Goal: Task Accomplishment & Management: Complete application form

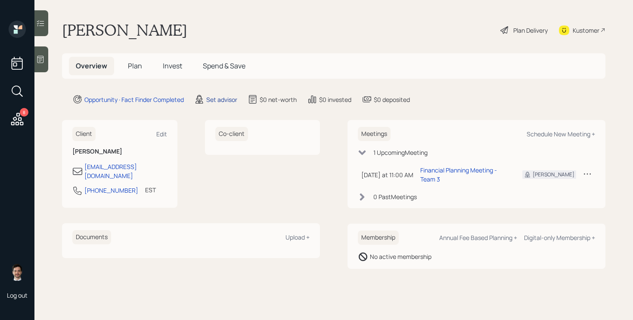
click at [214, 96] on div "Set advisor" at bounding box center [221, 99] width 31 height 9
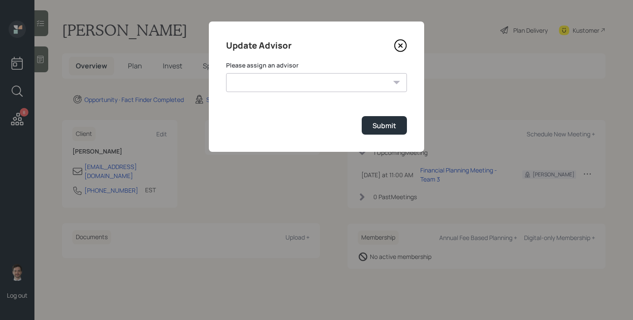
click at [285, 79] on select "Michael Russo Jonah Coleman Tyler End Treva Nostdahl Eric Schwartz Sami Boghos …" at bounding box center [316, 82] width 181 height 19
select select "ef6b64e1-8f62-4a74-b865-a7df4b35b836"
click at [226, 73] on select "Michael Russo Jonah Coleman Tyler End Treva Nostdahl Eric Schwartz Sami Boghos …" at bounding box center [316, 82] width 181 height 19
click at [371, 126] on button "Submit" at bounding box center [384, 125] width 45 height 19
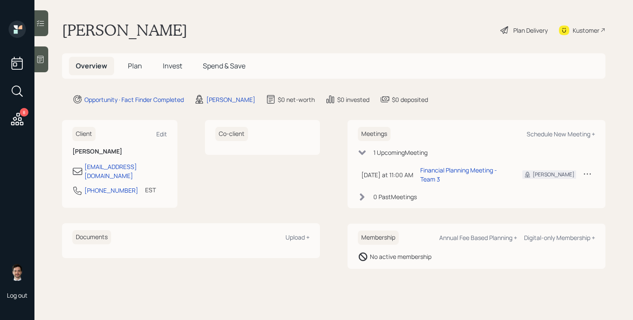
click at [139, 64] on span "Plan" at bounding box center [135, 65] width 14 height 9
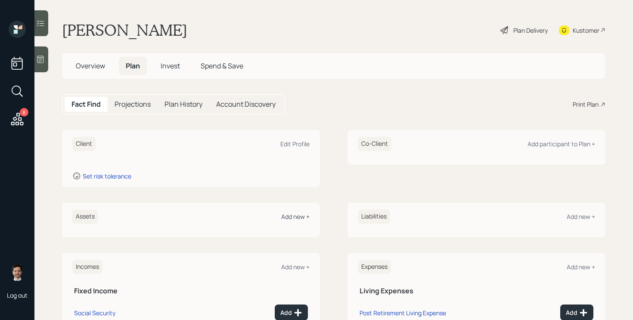
click at [302, 217] on div "Add new +" at bounding box center [295, 217] width 28 height 8
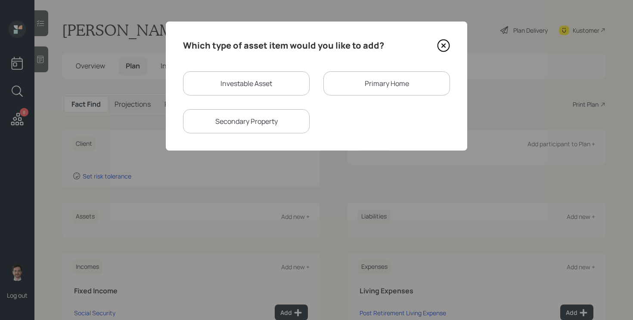
click at [275, 83] on div "Investable Asset" at bounding box center [246, 83] width 127 height 24
select select "taxable"
select select "balanced"
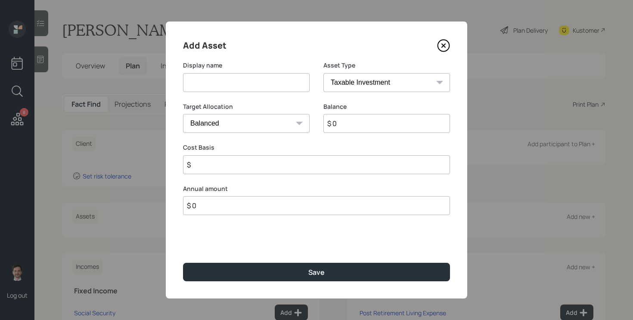
click at [269, 82] on input at bounding box center [246, 82] width 127 height 19
click at [232, 80] on input "Cashg" at bounding box center [246, 82] width 127 height 19
type input "Cash"
type input "$ 88,000"
select select "uninvested"
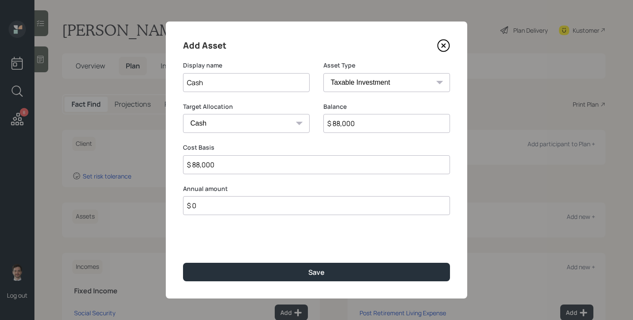
type input "$ 88,000"
click at [183, 263] on button "Save" at bounding box center [316, 272] width 267 height 19
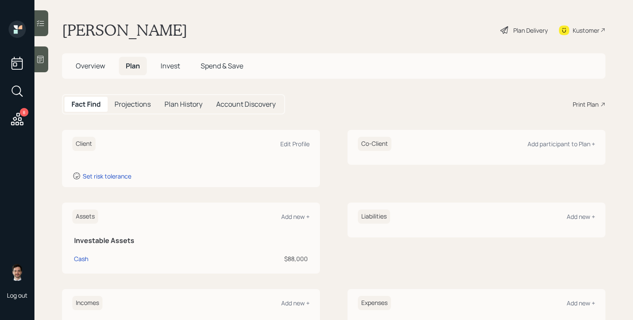
scroll to position [136, 0]
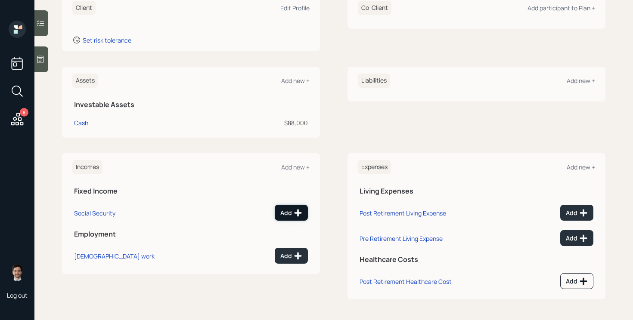
click at [291, 212] on div "Add" at bounding box center [291, 213] width 22 height 9
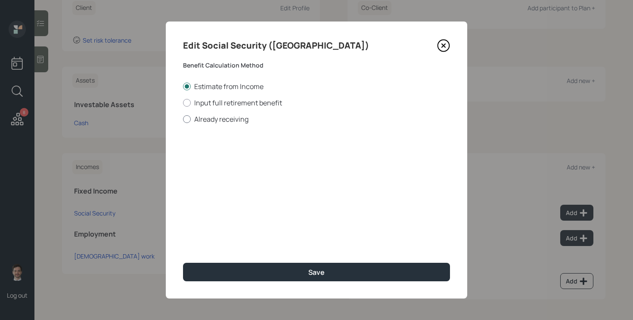
click at [231, 118] on label "Already receiving" at bounding box center [316, 119] width 267 height 9
click at [183, 119] on input "Already receiving" at bounding box center [183, 119] width 0 height 0
radio input "true"
click at [223, 157] on input "$" at bounding box center [316, 155] width 267 height 19
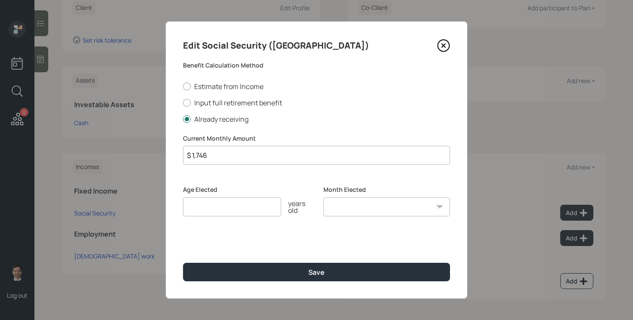
type input "$ 1,746"
type input "67"
click at [183, 263] on button "Save" at bounding box center [316, 272] width 267 height 19
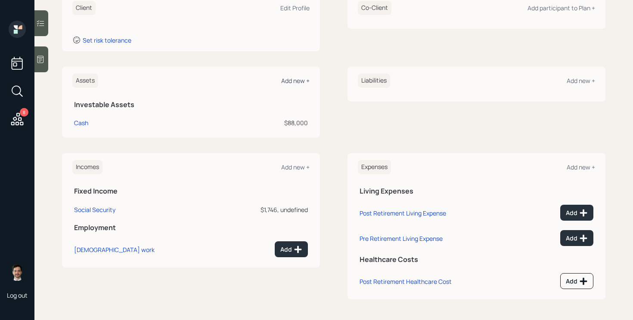
click at [294, 84] on div "Add new +" at bounding box center [295, 81] width 28 height 8
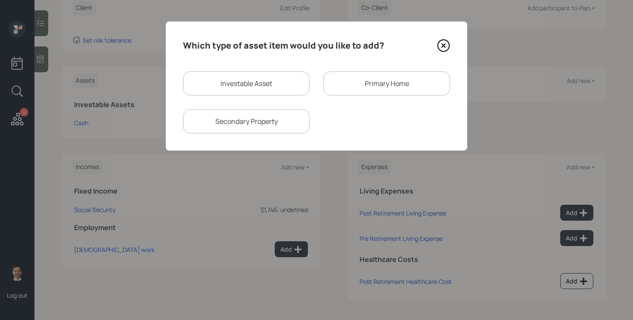
click at [239, 87] on div "Investable Asset" at bounding box center [246, 83] width 127 height 24
select select "taxable"
select select "balanced"
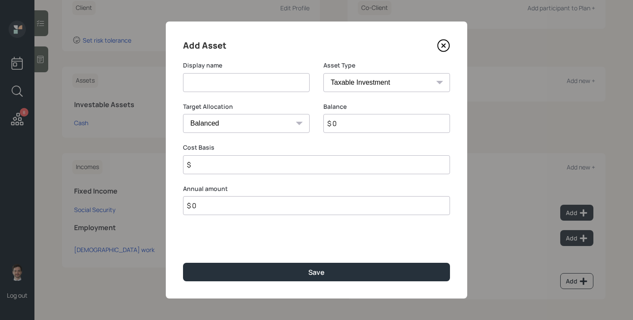
click at [236, 83] on input at bounding box center [246, 82] width 127 height 19
type input "Fundrise"
type input "$ 5,000"
click at [183, 263] on button "Save" at bounding box center [316, 272] width 267 height 19
click at [239, 164] on input "$" at bounding box center [316, 164] width 267 height 19
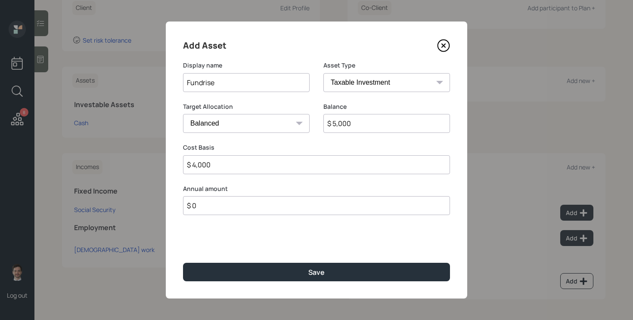
type input "$ 4,000"
click at [183, 263] on button "Save" at bounding box center [316, 272] width 267 height 19
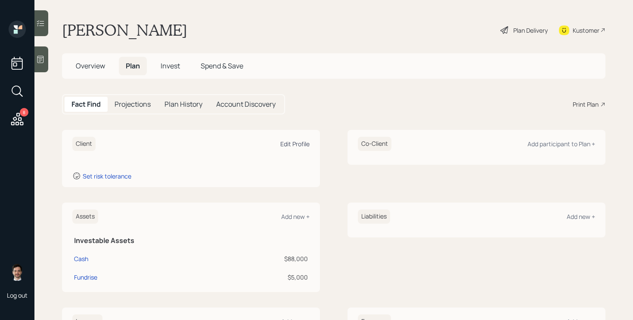
click at [286, 142] on div "Edit Profile" at bounding box center [294, 144] width 29 height 8
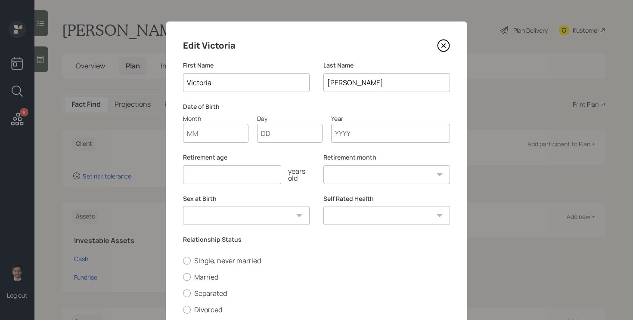
click at [210, 132] on input "Month" at bounding box center [215, 133] width 65 height 19
type input "10"
type input "09"
type input "1947"
select select "10"
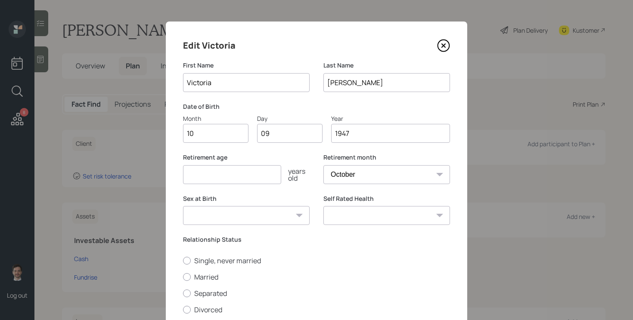
scroll to position [51, 0]
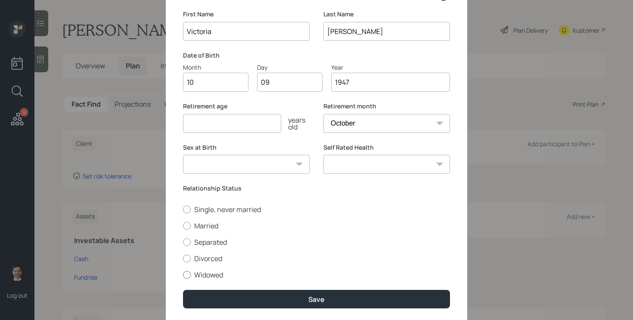
type input "1947"
click at [207, 278] on label "Widowed" at bounding box center [316, 274] width 267 height 9
click at [183, 275] on input "Widowed" at bounding box center [183, 275] width 0 height 0
radio input "true"
click at [289, 162] on select "Male Female Other / Prefer not to say" at bounding box center [246, 164] width 127 height 19
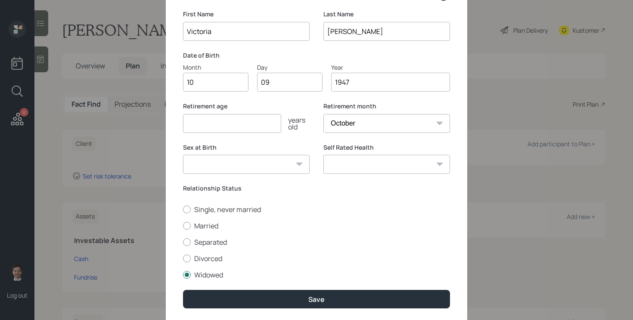
select select "female"
click at [183, 155] on select "Male Female Other / Prefer not to say" at bounding box center [246, 164] width 127 height 19
click at [237, 125] on input "number" at bounding box center [232, 123] width 98 height 19
type input "65"
click at [408, 164] on select "Excellent Very Good Good Fair Poor" at bounding box center [386, 164] width 127 height 19
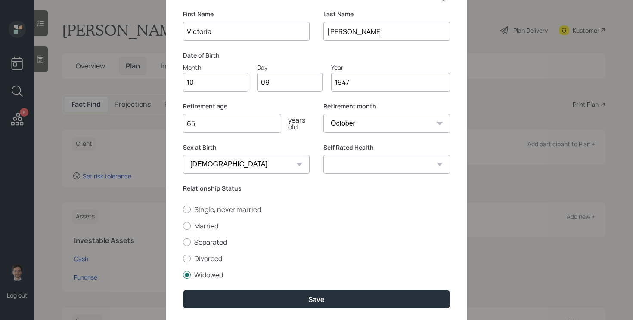
select select "good"
click at [323, 155] on select "Excellent Very Good Good Fair Poor" at bounding box center [386, 164] width 127 height 19
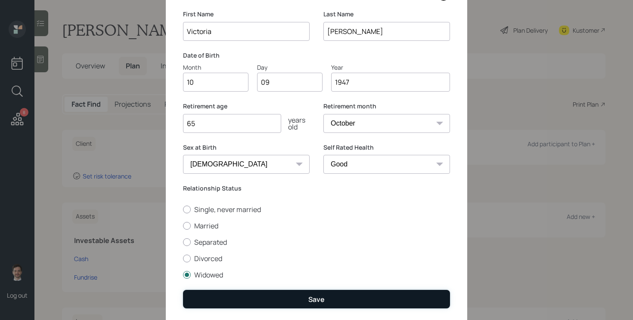
click at [285, 306] on button "Save" at bounding box center [316, 299] width 267 height 19
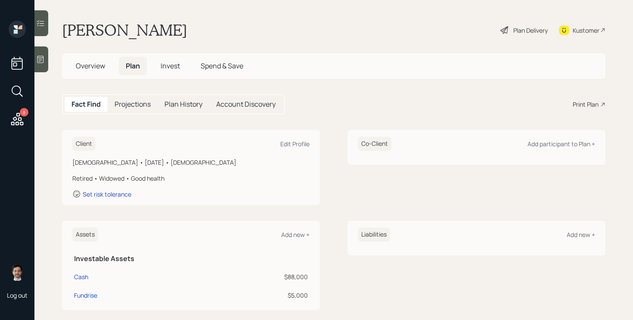
click at [503, 31] on icon at bounding box center [504, 30] width 10 height 10
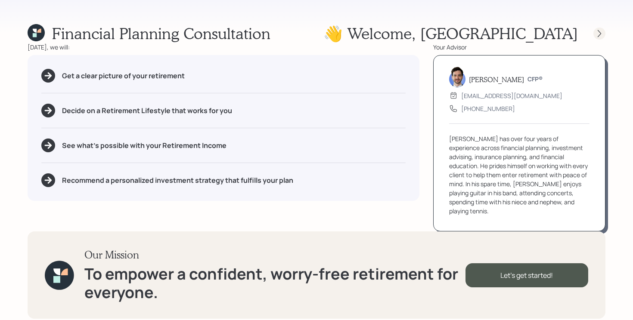
click at [601, 32] on icon at bounding box center [599, 33] width 9 height 9
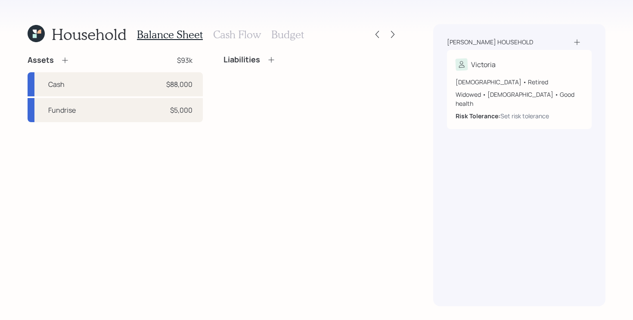
click at [122, 152] on div "Assets $93k Cash $88,000 Fundrise $5,000 Liabilities" at bounding box center [213, 180] width 371 height 251
click at [223, 111] on div "Liabilities" at bounding box center [310, 88] width 175 height 67
click at [234, 32] on h3 "Cash Flow" at bounding box center [237, 34] width 48 height 12
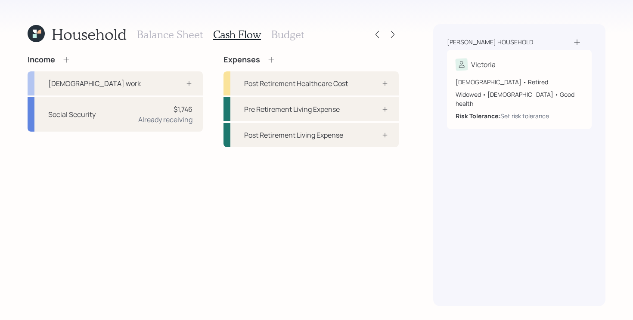
click at [233, 186] on div "Income Full-time work Social Security $1,746 Already receiving Expenses Post Re…" at bounding box center [213, 180] width 371 height 251
click at [212, 136] on div "Income Full-time work Social Security $1,746 Already receiving Expenses Post Re…" at bounding box center [213, 101] width 371 height 92
click at [211, 130] on div "Income Full-time work Social Security $1,746 Already receiving Expenses Post Re…" at bounding box center [213, 101] width 371 height 92
click at [294, 83] on div "Post Retirement Healthcare Cost" at bounding box center [296, 83] width 104 height 10
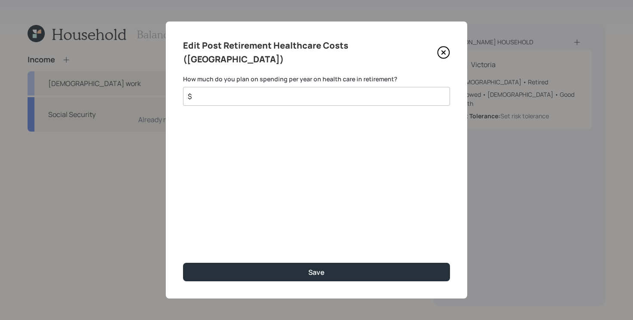
click at [263, 91] on input "$" at bounding box center [313, 96] width 252 height 10
type input "$ 2,000"
click at [183, 263] on button "Save" at bounding box center [316, 272] width 267 height 19
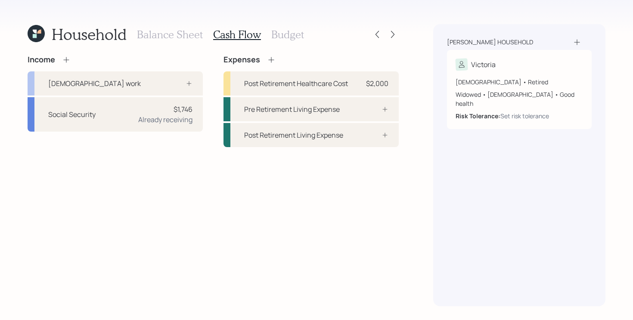
click at [295, 34] on h3 "Budget" at bounding box center [287, 34] width 33 height 12
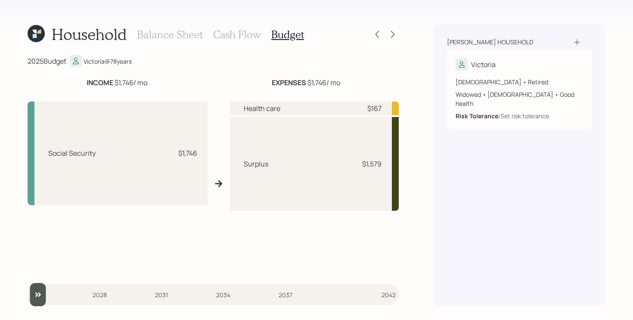
click at [236, 32] on h3 "Cash Flow" at bounding box center [237, 34] width 48 height 12
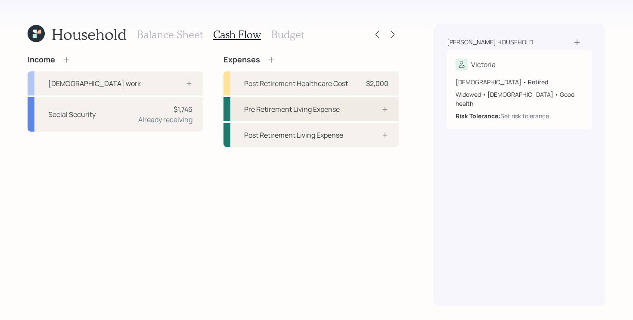
click at [295, 110] on div "Pre Retirement Living Expense" at bounding box center [292, 109] width 96 height 10
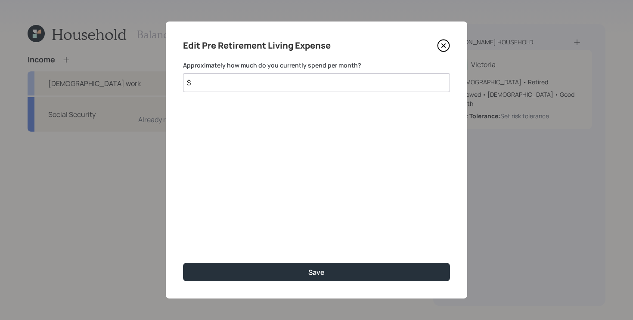
click at [317, 85] on input "$" at bounding box center [316, 82] width 267 height 19
type input "$ 1,500"
click at [183, 263] on button "Save" at bounding box center [316, 272] width 267 height 19
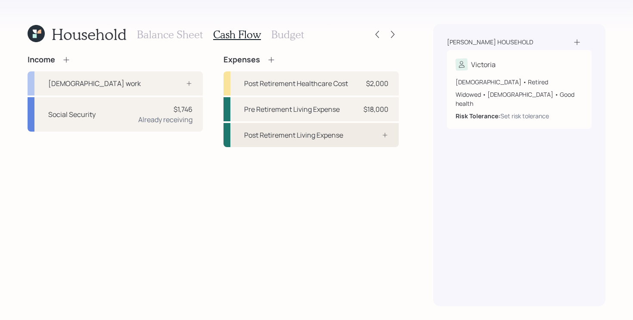
click at [288, 136] on div "Post Retirement Living Expense" at bounding box center [293, 135] width 99 height 10
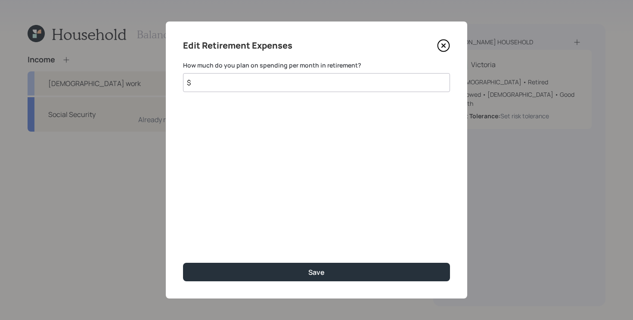
click at [295, 86] on input "$" at bounding box center [316, 82] width 267 height 19
type input "$ 1,500"
click at [183, 263] on button "Save" at bounding box center [316, 272] width 267 height 19
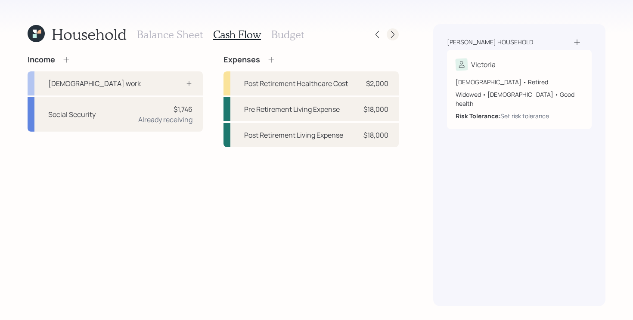
click at [390, 30] on icon at bounding box center [392, 34] width 9 height 9
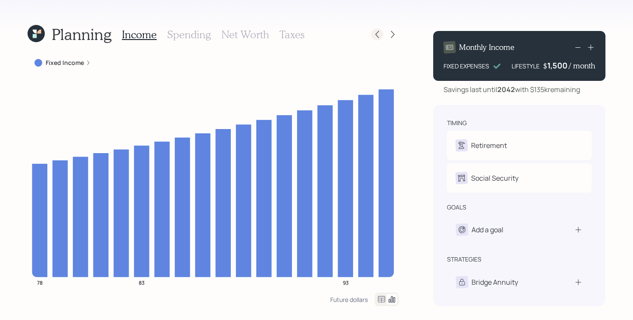
click at [376, 29] on div at bounding box center [377, 34] width 12 height 12
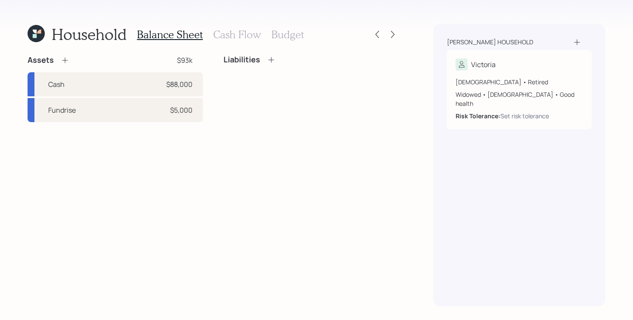
click at [220, 30] on h3 "Cash Flow" at bounding box center [237, 34] width 48 height 12
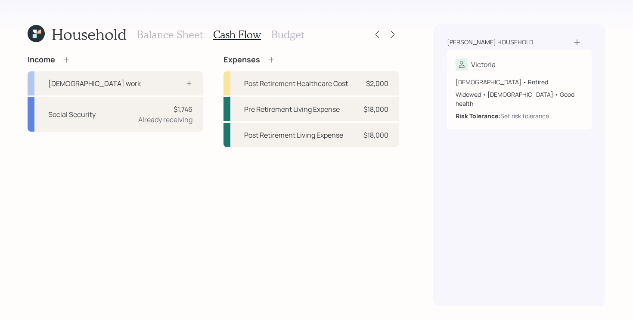
click at [275, 64] on div "Expenses" at bounding box center [249, 59] width 52 height 9
click at [271, 58] on icon at bounding box center [271, 60] width 9 height 9
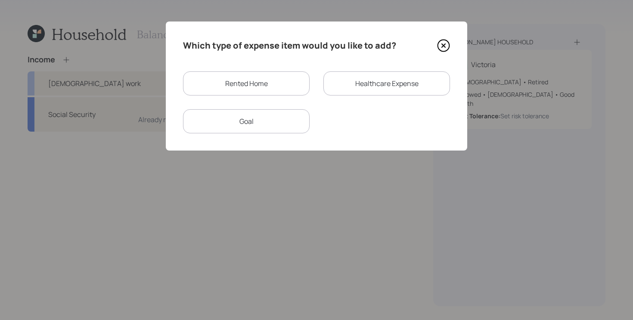
click at [281, 130] on div "Goal" at bounding box center [246, 121] width 127 height 24
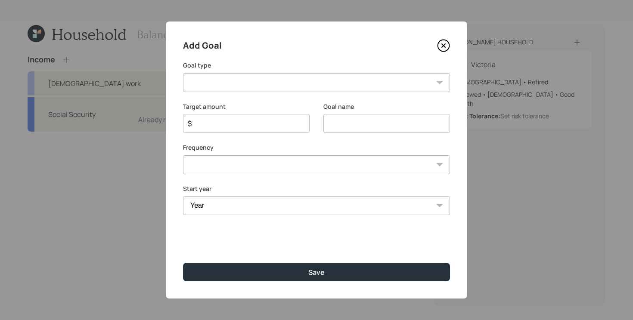
click at [267, 85] on select "Create an emergency fund Donate to charity Purchase a home Make a purchase Supp…" at bounding box center [316, 82] width 267 height 19
select select "house"
click at [183, 73] on select "Create an emergency fund Donate to charity Purchase a home Make a purchase Supp…" at bounding box center [316, 82] width 267 height 19
click at [371, 120] on input "Purchase a home" at bounding box center [386, 123] width 127 height 19
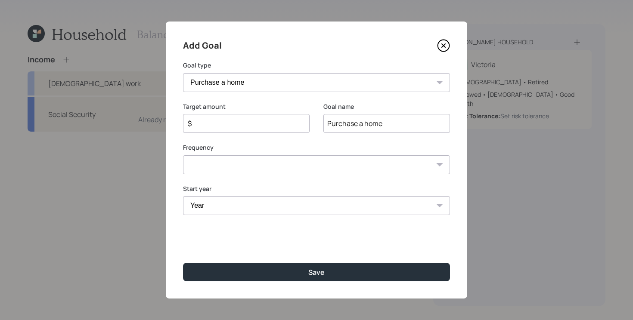
click at [371, 120] on input "Purchase a home" at bounding box center [386, 123] width 127 height 19
type input "Down Payment"
click at [265, 123] on input "$" at bounding box center [243, 123] width 112 height 10
type input "$ 23,000"
click at [267, 163] on select "One time Every 1 year Every 2 years Every 3 years Every 4 years Every 5 years E…" at bounding box center [316, 164] width 267 height 19
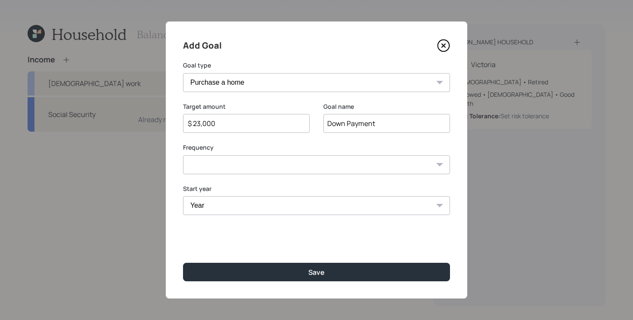
select select "0"
click at [183, 155] on select "One time Every 1 year Every 2 years Every 3 years Every 4 years Every 5 years E…" at bounding box center [316, 164] width 267 height 19
click at [220, 208] on select "Year 2025 2026 2027 2028 2029 2030 2031 2032 2033 2034 2035 2036 2037 2038 2039…" at bounding box center [316, 205] width 267 height 19
select select "2026"
click at [183, 196] on select "Year 2025 2026 2027 2028 2029 2030 2031 2032 2033 2034 2035 2036 2037 2038 2039…" at bounding box center [316, 205] width 267 height 19
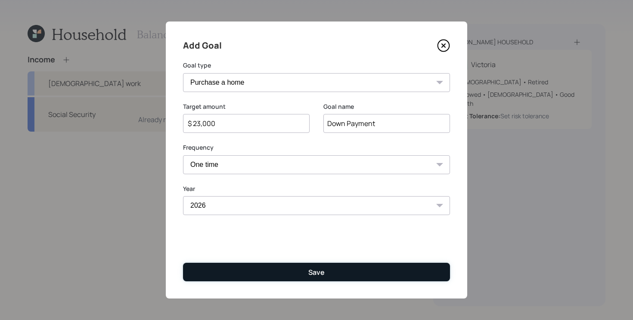
click at [279, 273] on button "Save" at bounding box center [316, 272] width 267 height 19
type input "$"
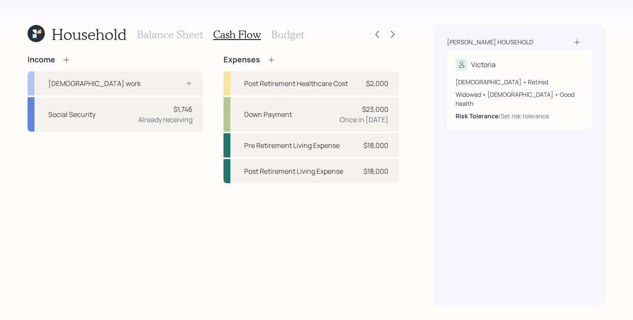
click at [282, 269] on div "Income Full-time work Social Security $1,746 Already receiving Expenses Post Re…" at bounding box center [213, 180] width 371 height 251
click at [277, 239] on div "Income Full-time work Social Security $1,746 Already receiving Expenses Post Re…" at bounding box center [213, 180] width 371 height 251
click at [391, 31] on icon at bounding box center [392, 34] width 9 height 9
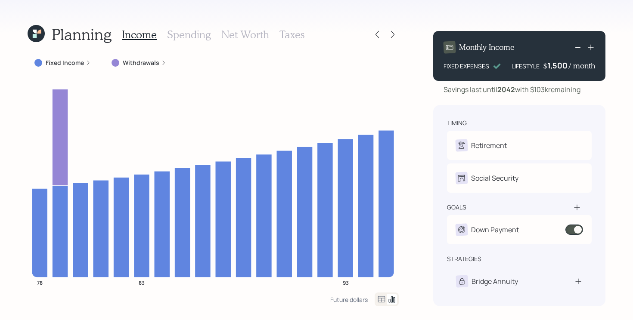
click at [391, 31] on icon at bounding box center [392, 34] width 9 height 9
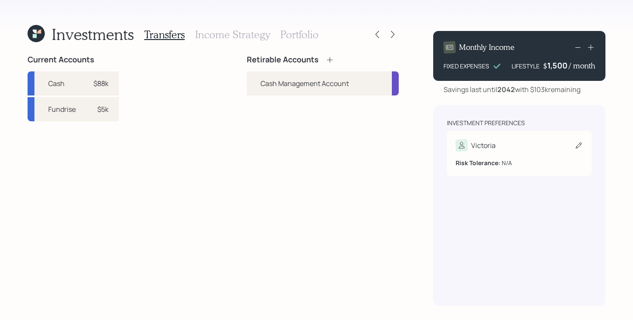
click at [512, 139] on div "Victoria" at bounding box center [518, 145] width 127 height 12
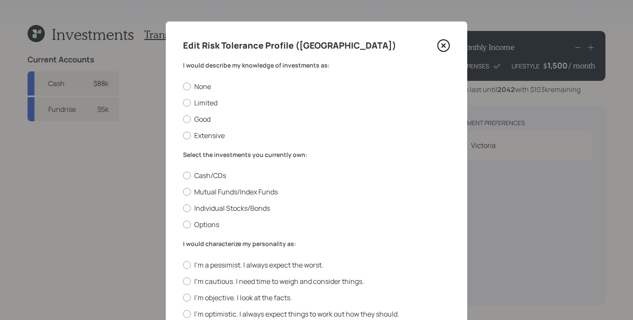
scroll to position [32, 0]
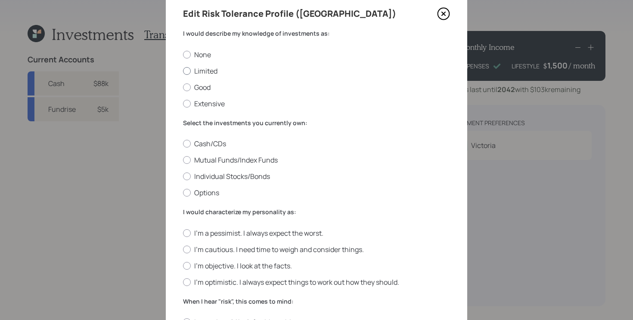
click at [201, 69] on label "Limited" at bounding box center [316, 70] width 267 height 9
click at [183, 71] on input "Limited" at bounding box center [183, 71] width 0 height 0
radio input "true"
click at [217, 143] on label "Cash/CDs" at bounding box center [316, 143] width 267 height 9
click at [183, 144] on input "Cash/CDs" at bounding box center [183, 144] width 0 height 0
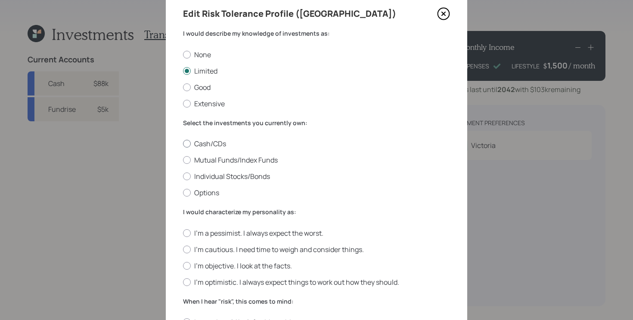
radio input "true"
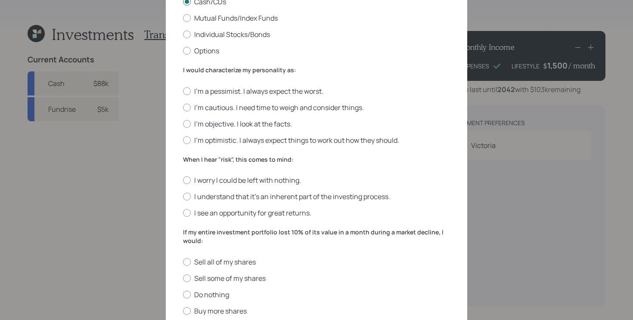
scroll to position [174, 0]
click at [386, 143] on label "I'm optimistic. I always expect things to work out how they should." at bounding box center [316, 140] width 267 height 9
click at [183, 141] on input "I'm optimistic. I always expect things to work out how they should." at bounding box center [183, 140] width 0 height 0
radio input "true"
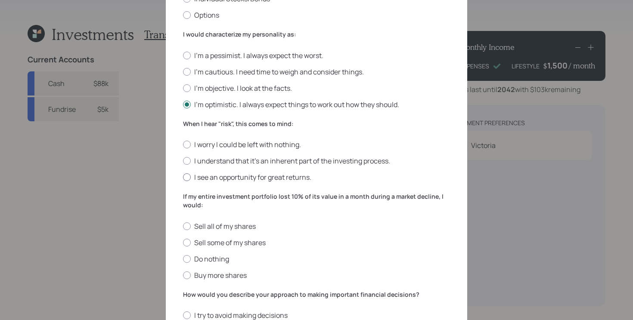
scroll to position [211, 0]
click at [257, 144] on label "I worry I could be left with nothing." at bounding box center [316, 143] width 267 height 9
click at [183, 144] on input "I worry I could be left with nothing." at bounding box center [183, 144] width 0 height 0
radio input "true"
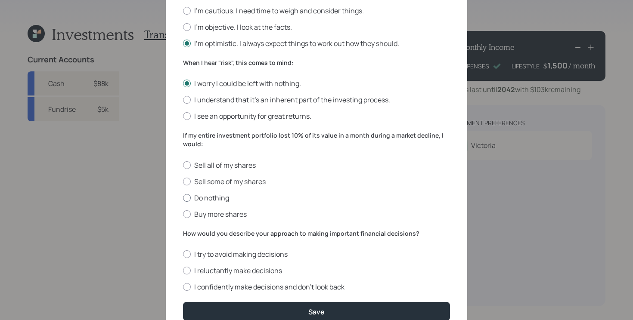
scroll to position [271, 0]
click at [239, 214] on label "Buy more shares" at bounding box center [316, 213] width 267 height 9
click at [183, 214] on input "Buy more shares" at bounding box center [183, 214] width 0 height 0
radio input "true"
click at [248, 274] on label "I reluctantly make decisions" at bounding box center [316, 270] width 267 height 9
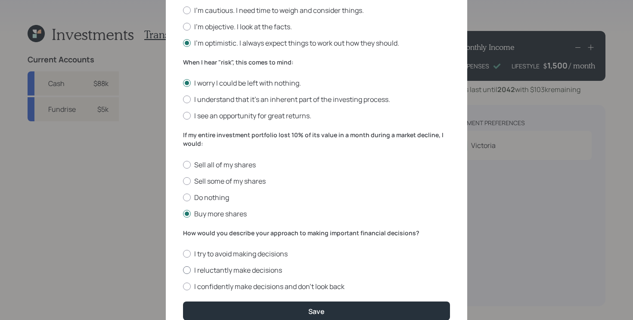
click at [183, 271] on input "I reluctantly make decisions" at bounding box center [183, 270] width 0 height 0
radio input "true"
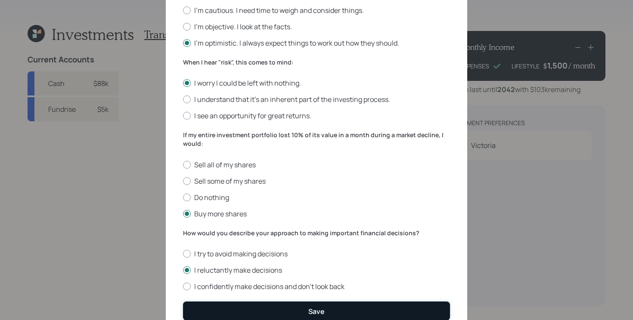
click at [299, 307] on button "Save" at bounding box center [316, 311] width 267 height 19
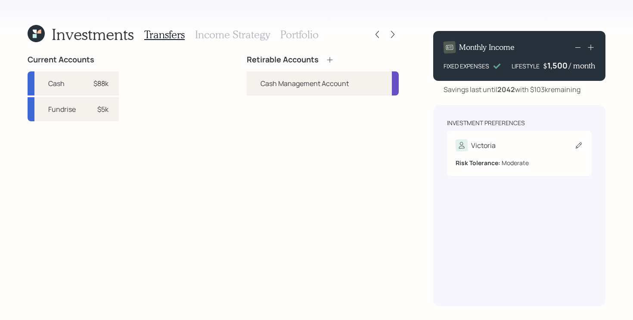
click at [526, 133] on div "Victoria Risk Tolerance: Moderate" at bounding box center [519, 153] width 145 height 45
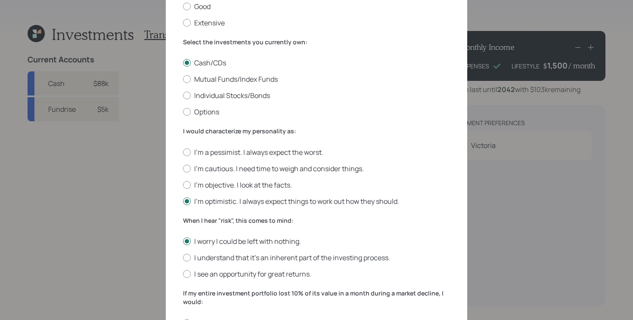
scroll to position [116, 0]
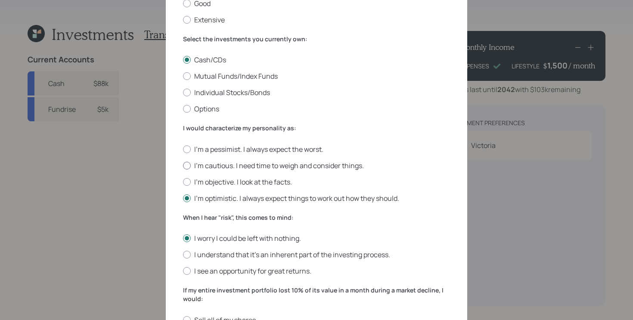
click at [229, 167] on label "I'm cautious. I need time to weigh and consider things." at bounding box center [316, 165] width 267 height 9
click at [183, 166] on input "I'm cautious. I need time to weigh and consider things." at bounding box center [183, 165] width 0 height 0
radio input "true"
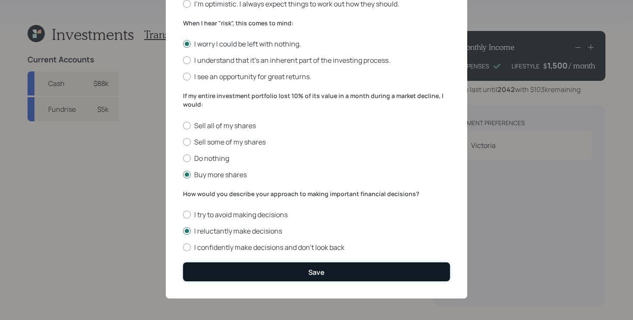
click at [235, 276] on button "Save" at bounding box center [316, 272] width 267 height 19
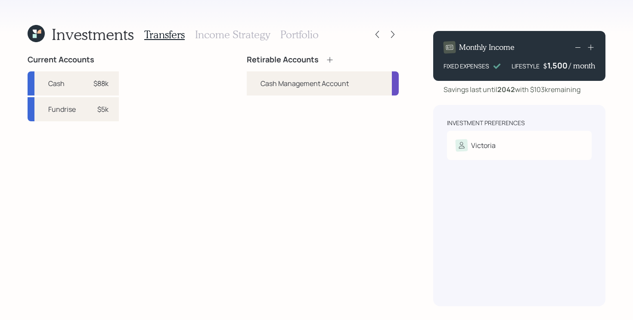
click at [227, 31] on h3 "Income Strategy" at bounding box center [232, 34] width 75 height 12
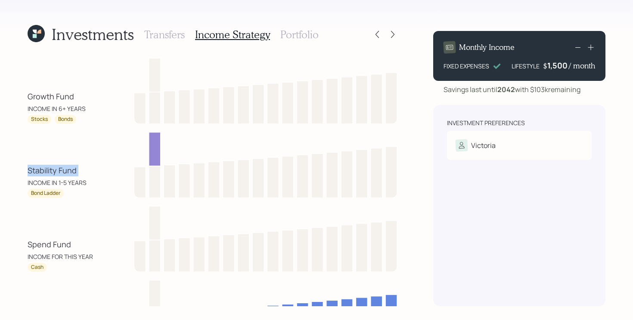
drag, startPoint x: 22, startPoint y: 173, endPoint x: 83, endPoint y: 173, distance: 61.6
click at [83, 173] on div "Investments Transfers Income Strategy Portfolio Growth Fund INCOME IN 6+ YEARS …" at bounding box center [316, 160] width 633 height 320
click at [23, 161] on div "Investments Transfers Income Strategy Portfolio Growth Fund INCOME IN 6+ YEARS …" at bounding box center [316, 160] width 633 height 320
drag, startPoint x: 24, startPoint y: 97, endPoint x: 83, endPoint y: 91, distance: 59.3
click at [83, 91] on div "Investments Transfers Income Strategy Portfolio Growth Fund INCOME IN 6+ YEARS …" at bounding box center [316, 160] width 633 height 320
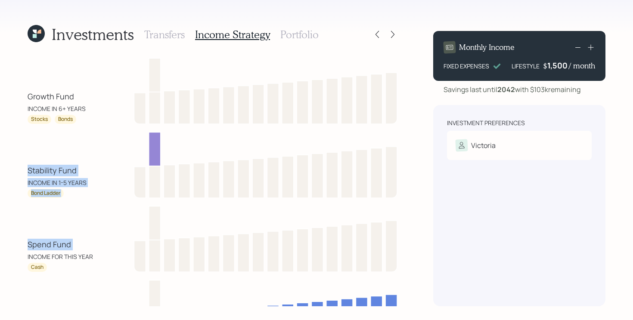
drag, startPoint x: 22, startPoint y: 169, endPoint x: 92, endPoint y: 249, distance: 106.8
click at [92, 249] on div "Investments Transfers Income Strategy Portfolio Growth Fund INCOME IN 6+ YEARS …" at bounding box center [316, 160] width 633 height 320
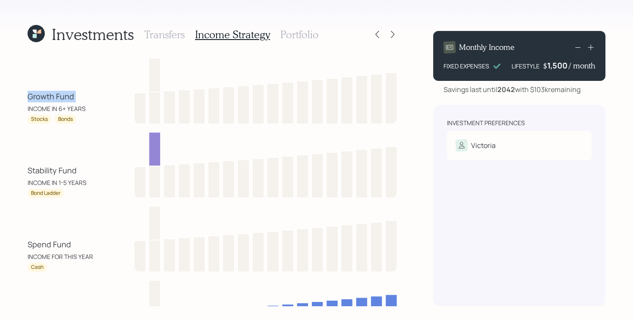
drag, startPoint x: 23, startPoint y: 102, endPoint x: 91, endPoint y: 90, distance: 69.6
click at [92, 91] on div "Investments Transfers Income Strategy Portfolio Growth Fund INCOME IN 6+ YEARS …" at bounding box center [316, 160] width 633 height 320
click at [292, 35] on h3 "Portfolio" at bounding box center [299, 34] width 38 height 12
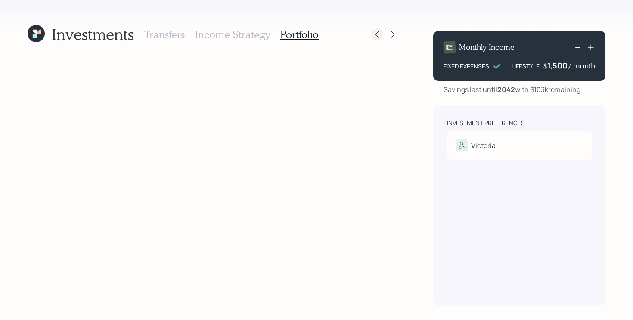
click at [377, 37] on icon at bounding box center [377, 34] width 9 height 9
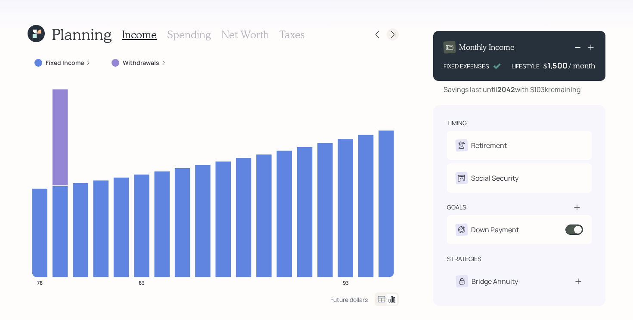
click at [393, 34] on icon at bounding box center [392, 34] width 9 height 9
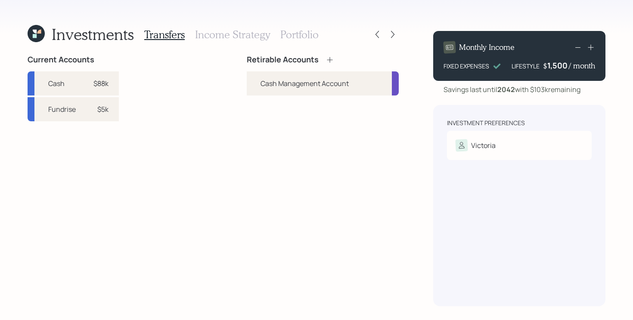
click at [331, 62] on icon at bounding box center [329, 60] width 9 height 9
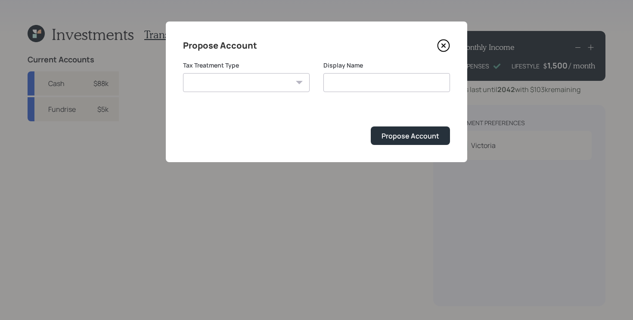
click at [257, 77] on select "Roth Taxable Traditional" at bounding box center [246, 82] width 127 height 19
select select "taxable"
click at [183, 73] on select "Roth Taxable Traditional" at bounding box center [246, 82] width 127 height 19
type input "Taxable"
click at [403, 144] on button "Propose Account" at bounding box center [410, 136] width 79 height 19
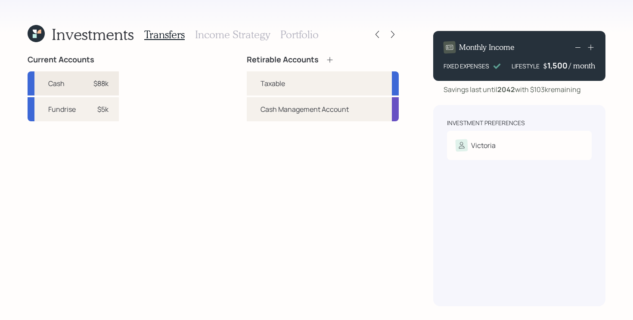
click at [70, 88] on div "Cash $88k" at bounding box center [73, 83] width 91 height 24
click at [310, 83] on div "Taxable" at bounding box center [323, 83] width 152 height 24
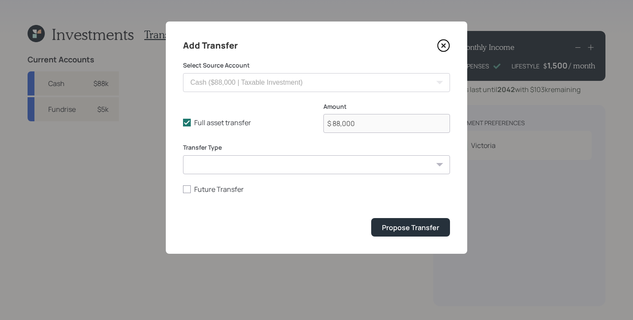
click at [183, 121] on div "Add Transfer Select Source Account Cash ($88,000 | Taxable Investment) Fundrise…" at bounding box center [316, 138] width 301 height 232
click at [185, 122] on icon at bounding box center [187, 123] width 8 height 8
click at [183, 123] on input "Full asset transfer" at bounding box center [183, 123] width 0 height 0
checkbox input "false"
click at [385, 124] on input "$ 88,000" at bounding box center [386, 123] width 127 height 19
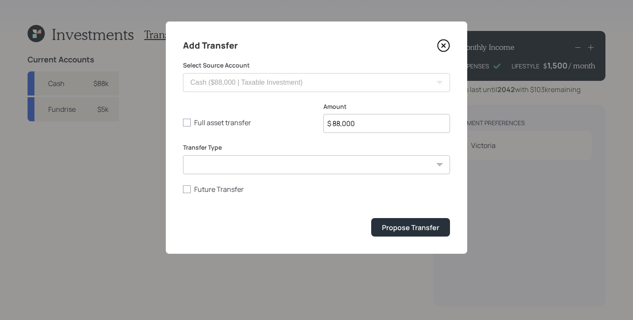
click at [385, 124] on input "$ 88,000" at bounding box center [386, 123] width 127 height 19
type input "$ 50,000"
click at [371, 218] on button "Propose Transfer" at bounding box center [410, 227] width 79 height 19
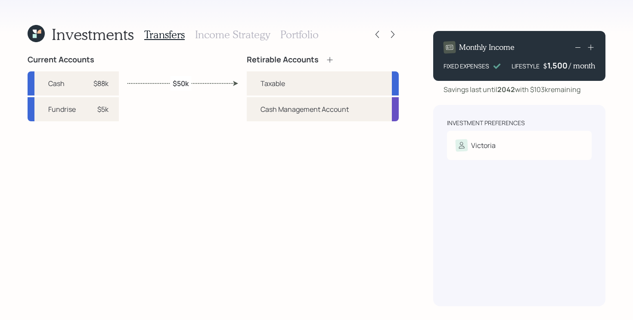
click at [300, 34] on h3 "Portfolio" at bounding box center [299, 34] width 38 height 12
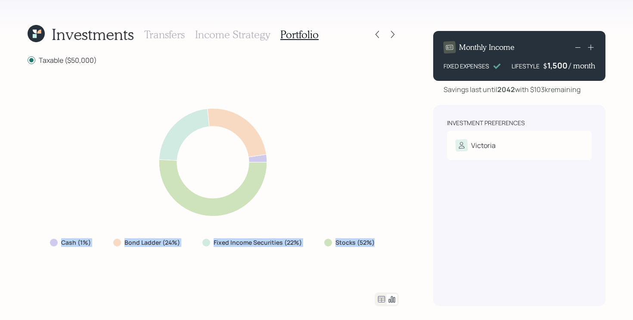
drag, startPoint x: 382, startPoint y: 246, endPoint x: 40, endPoint y: 246, distance: 341.8
click at [40, 246] on div "Cash (1%) Bond Ladder (24%) Fixed Income Securities (22%) Stocks (52%)" at bounding box center [213, 178] width 371 height 207
click at [136, 242] on label "Bond Ladder (24%)" at bounding box center [152, 243] width 56 height 9
drag, startPoint x: 118, startPoint y: 242, endPoint x: 203, endPoint y: 240, distance: 84.8
click at [203, 240] on div "Cash (1%) Bond Ladder (24%) Fixed Income Securities (22%) Stocks (52%)" at bounding box center [213, 242] width 340 height 15
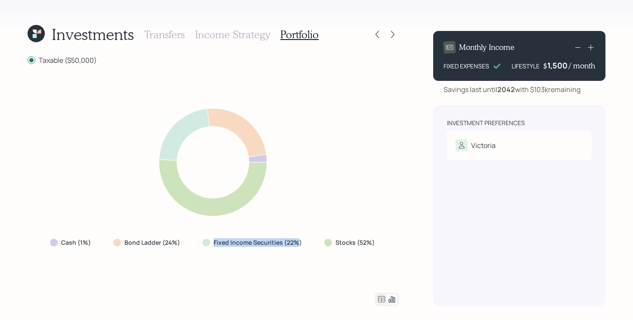
drag, startPoint x: 203, startPoint y: 241, endPoint x: 297, endPoint y: 243, distance: 93.9
click at [297, 243] on div "Fixed Income Securities (22%)" at bounding box center [252, 243] width 101 height 9
drag, startPoint x: 37, startPoint y: 239, endPoint x: 111, endPoint y: 242, distance: 73.3
click at [111, 242] on div "Cash (1%) Bond Ladder (24%) Fixed Income Securities (22%) Stocks (52%)" at bounding box center [213, 178] width 371 height 207
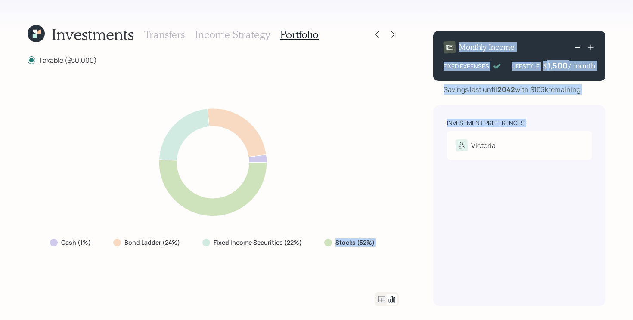
drag, startPoint x: 317, startPoint y: 242, endPoint x: 438, endPoint y: 242, distance: 121.0
click at [438, 242] on div "Investments Transfers Income Strategy Portfolio Taxable ($50,000) Cash (1%) Bon…" at bounding box center [316, 160] width 633 height 320
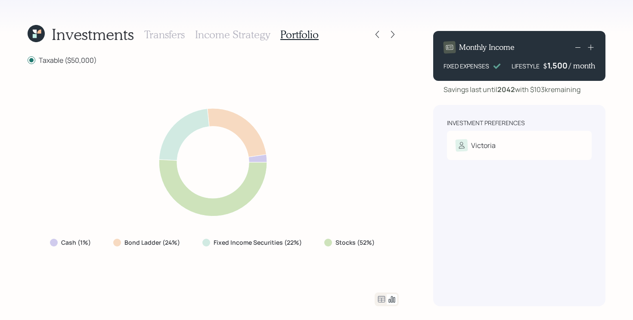
click at [383, 243] on div "Cash (1%) Bond Ladder (24%) Fixed Income Securities (22%) Stocks (52%)" at bounding box center [213, 178] width 371 height 207
click at [381, 304] on icon at bounding box center [381, 299] width 10 height 10
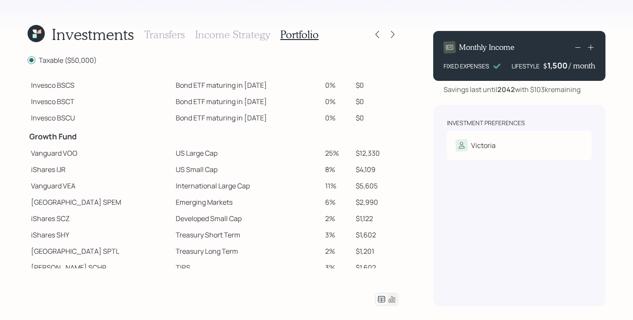
scroll to position [99, 0]
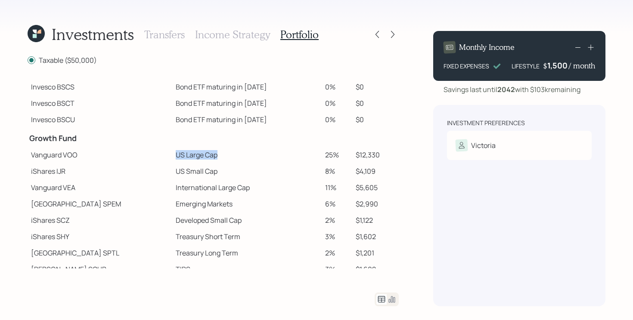
drag, startPoint x: 144, startPoint y: 155, endPoint x: 218, endPoint y: 152, distance: 74.5
click at [218, 152] on td "US Large Cap" at bounding box center [246, 155] width 149 height 16
drag, startPoint x: 100, startPoint y: 172, endPoint x: 210, endPoint y: 165, distance: 110.4
click at [210, 165] on tr "iShares IJR US Small Cap 8% $4,109" at bounding box center [213, 171] width 371 height 16
drag, startPoint x: 209, startPoint y: 168, endPoint x: 95, endPoint y: 168, distance: 114.1
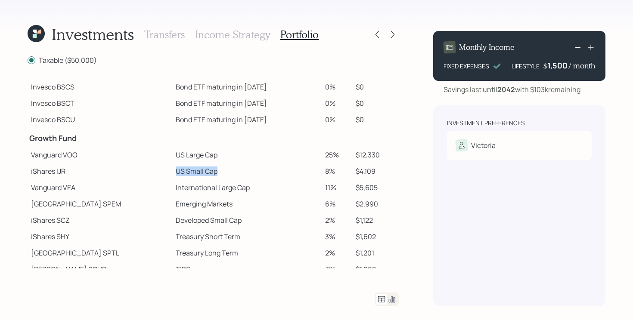
click at [95, 168] on tr "iShares IJR US Small Cap 8% $4,109" at bounding box center [213, 171] width 371 height 16
click at [134, 190] on td "Vanguard VEA" at bounding box center [100, 188] width 145 height 16
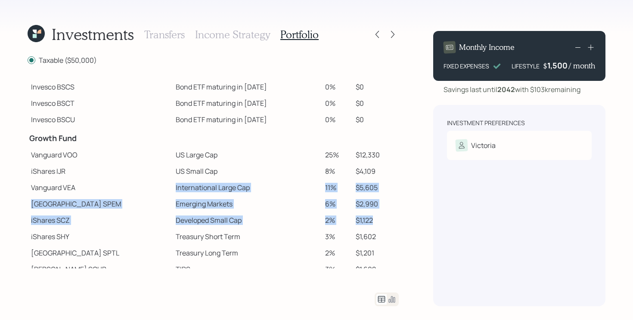
drag, startPoint x: 134, startPoint y: 190, endPoint x: 390, endPoint y: 219, distance: 257.0
click at [390, 219] on tbody "Spend Fund CASH Cash (Account Management) 1% $500 Stability Fund Invesco BSCP B…" at bounding box center [213, 168] width 371 height 384
click at [388, 224] on td "$1,122" at bounding box center [375, 220] width 46 height 16
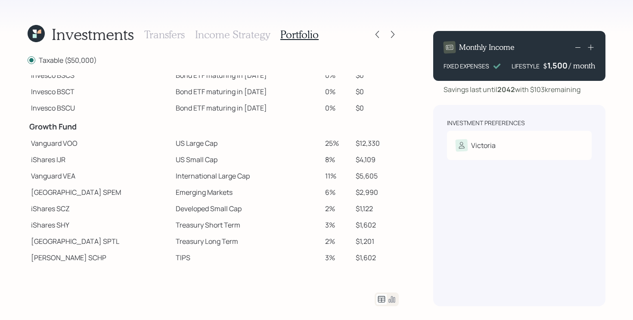
scroll to position [101, 0]
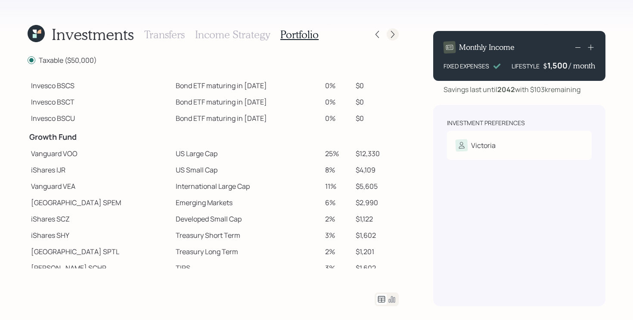
click at [393, 31] on icon at bounding box center [392, 34] width 9 height 9
